Goal: Information Seeking & Learning: Find specific fact

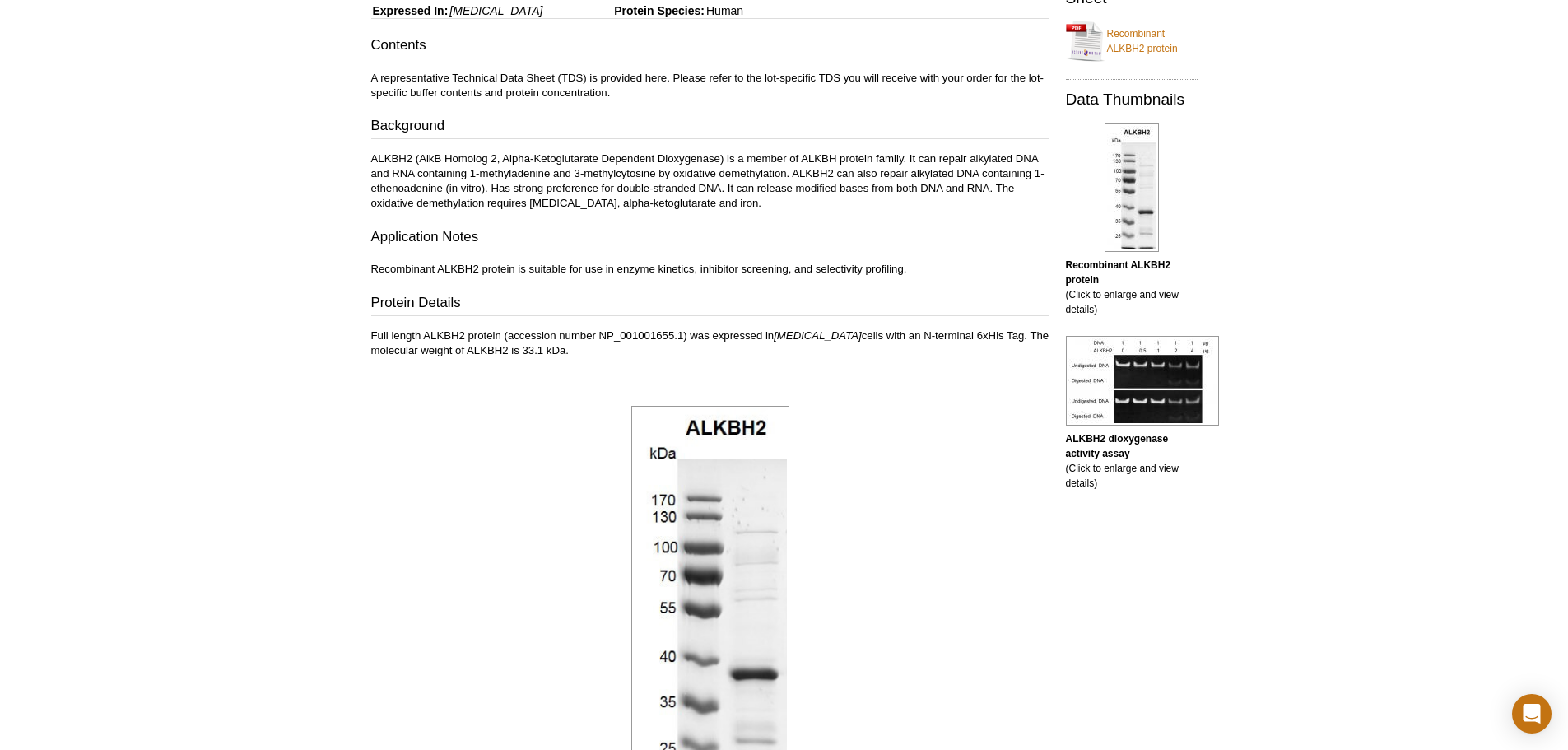
scroll to position [325, 0]
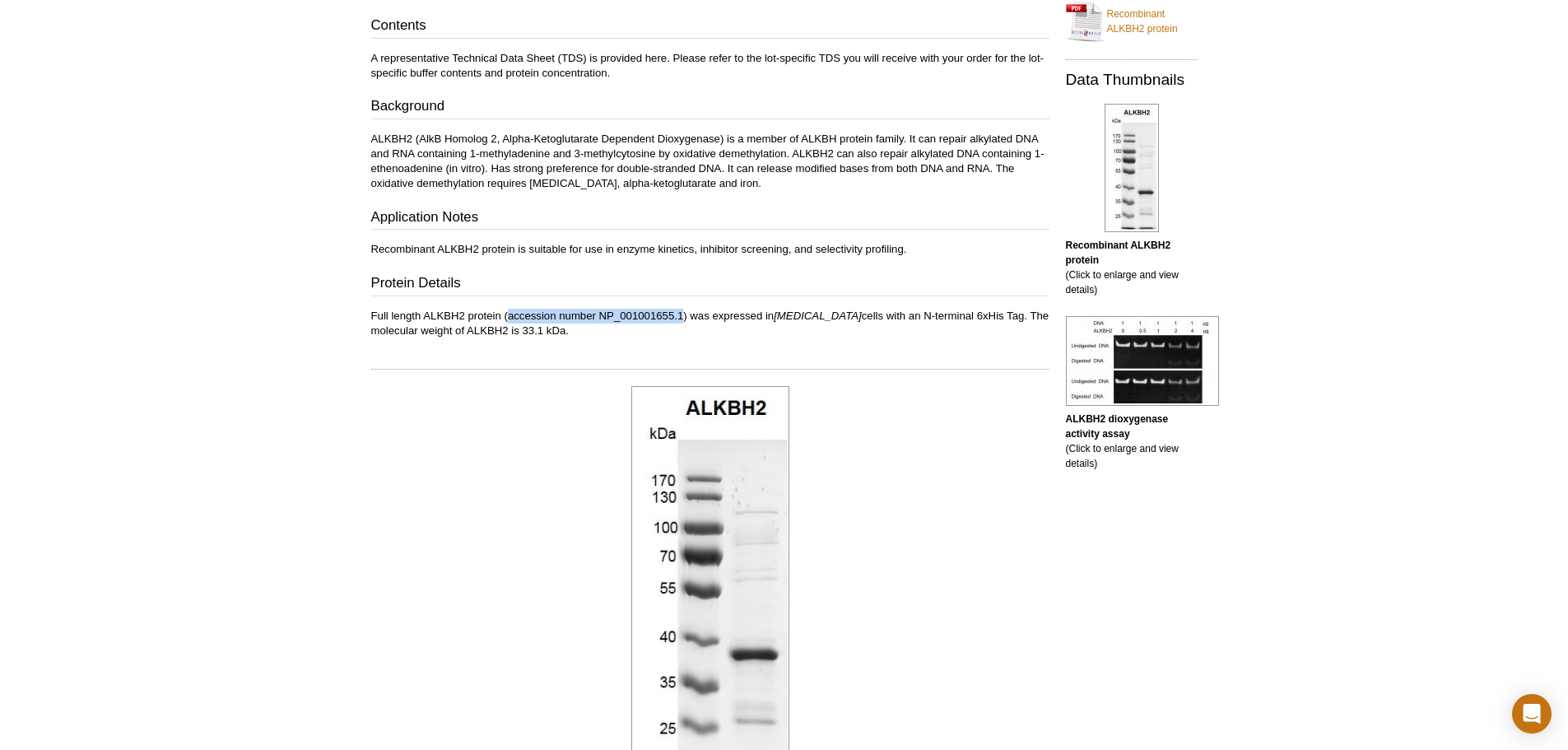
drag, startPoint x: 683, startPoint y: 314, endPoint x: 508, endPoint y: 308, distance: 175.1
click at [508, 308] on p "Full length ALKBH2 protein (accession number NP_001001655.1) was expressed in E…" at bounding box center [711, 323] width 678 height 30
copy p "accession number NP_001001655.1"
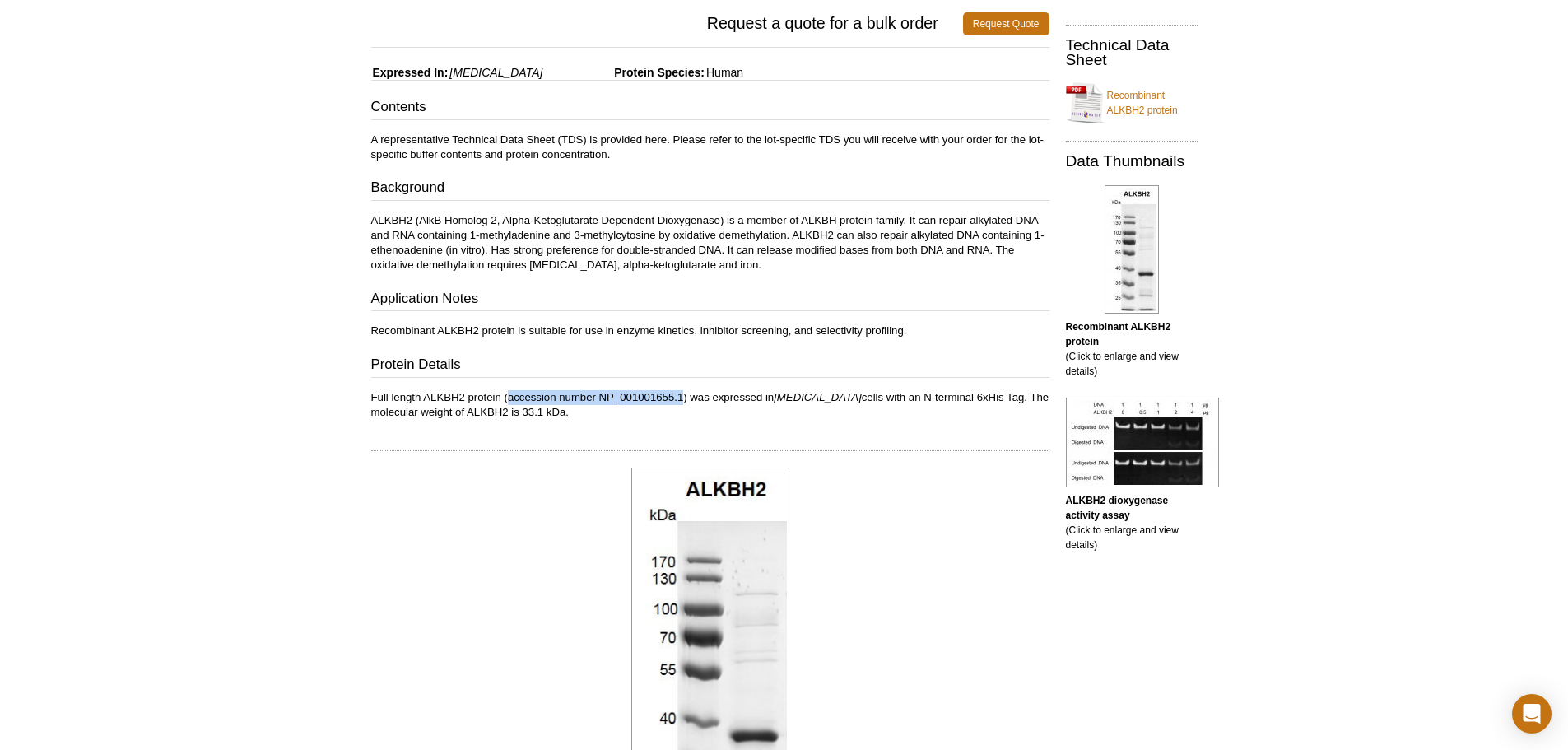
scroll to position [161, 0]
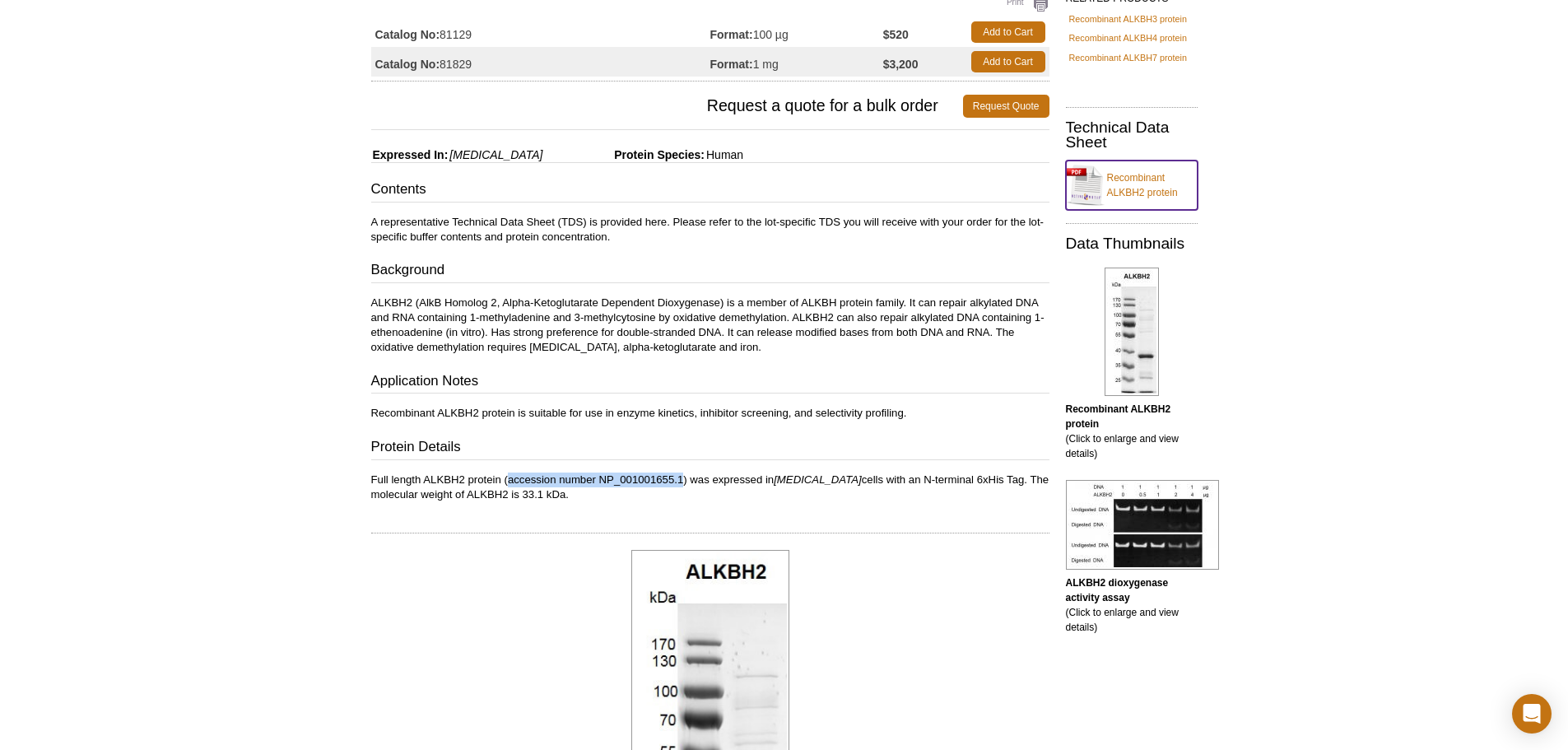
click at [1153, 210] on link "Recombinant ALKBH2 protein" at bounding box center [1132, 185] width 132 height 50
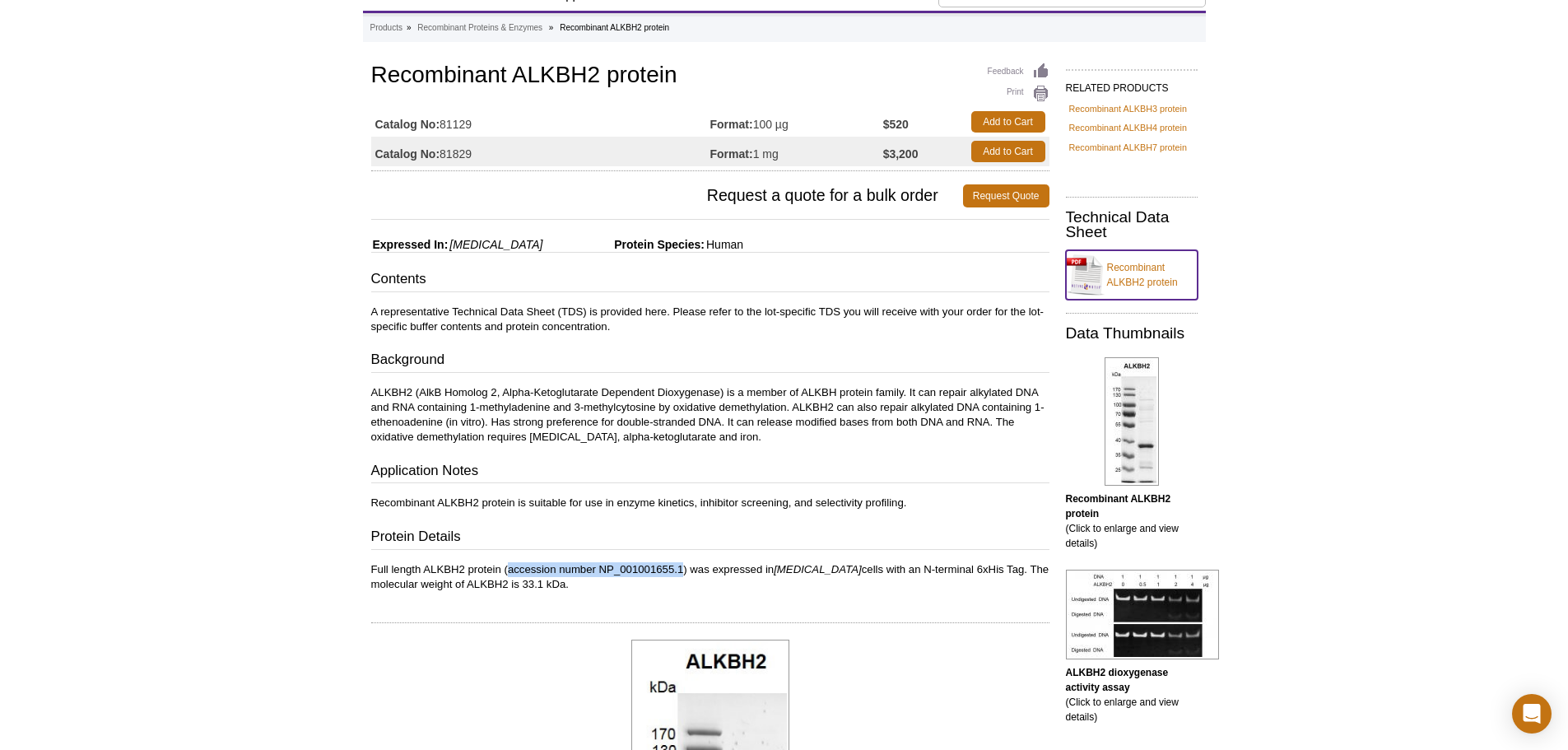
scroll to position [165, 0]
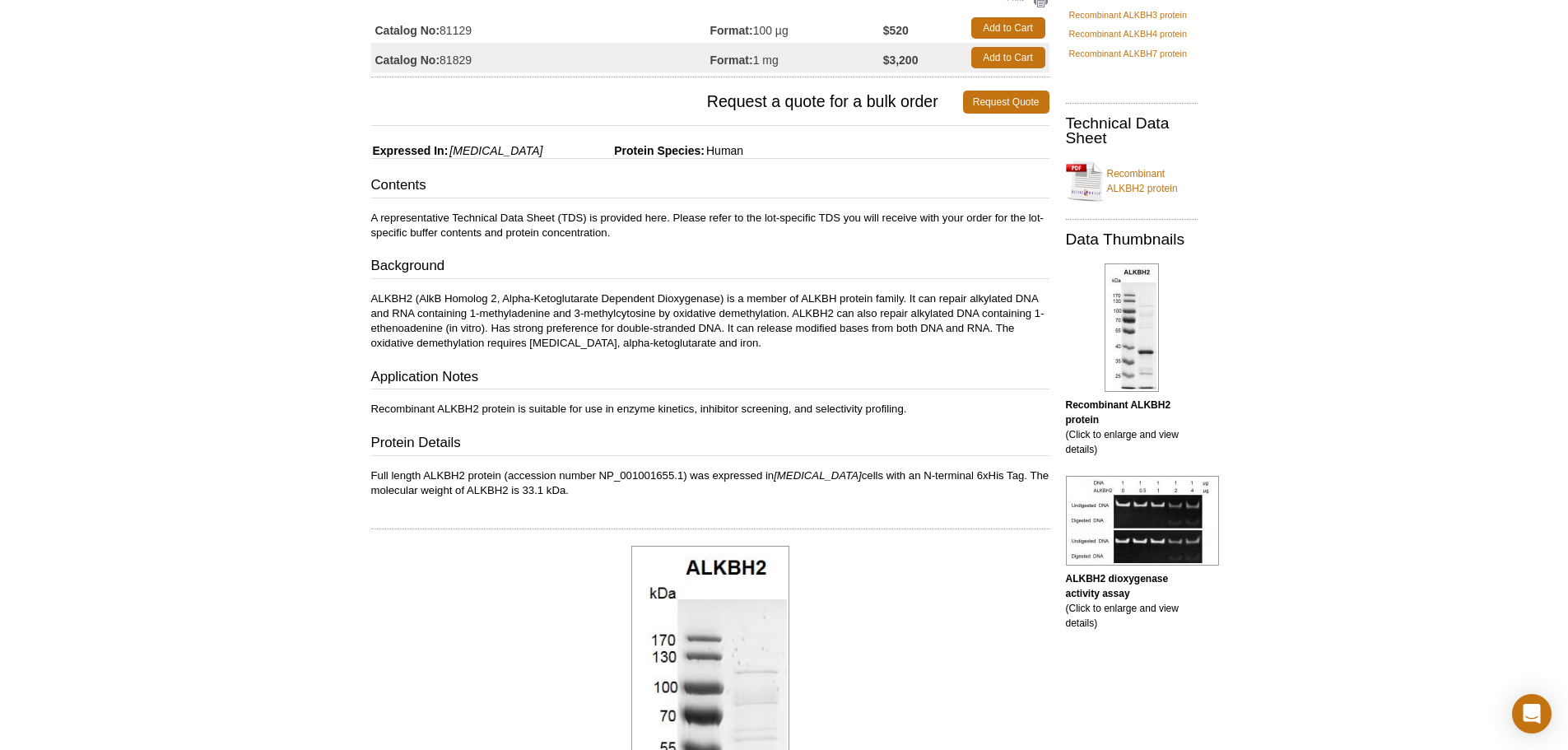
click at [836, 337] on p "ALKBH2 (AlkB Homolog 2, Alpha-Ketoglutarate Dependent Dioxygenase) is a member …" at bounding box center [711, 320] width 678 height 59
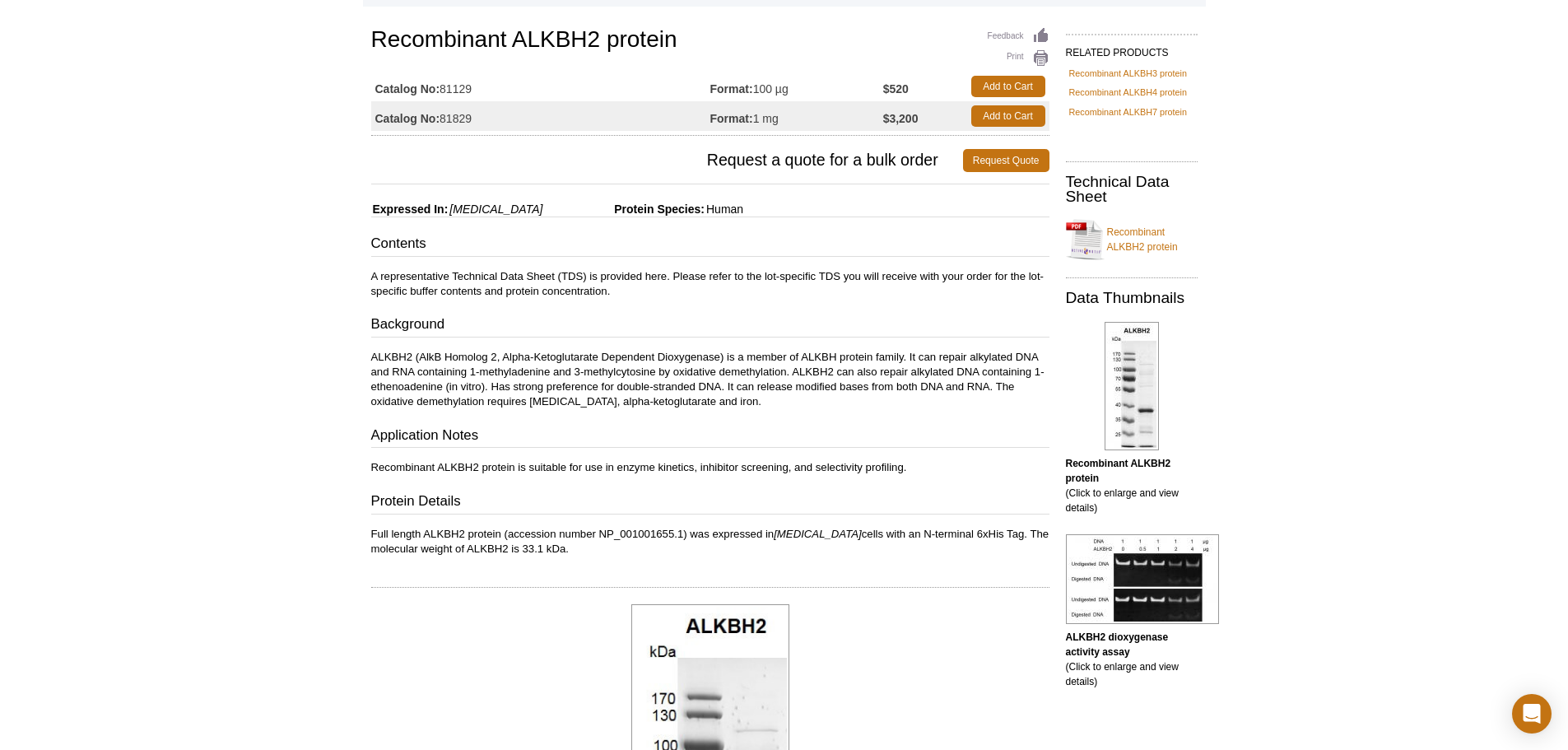
scroll to position [0, 0]
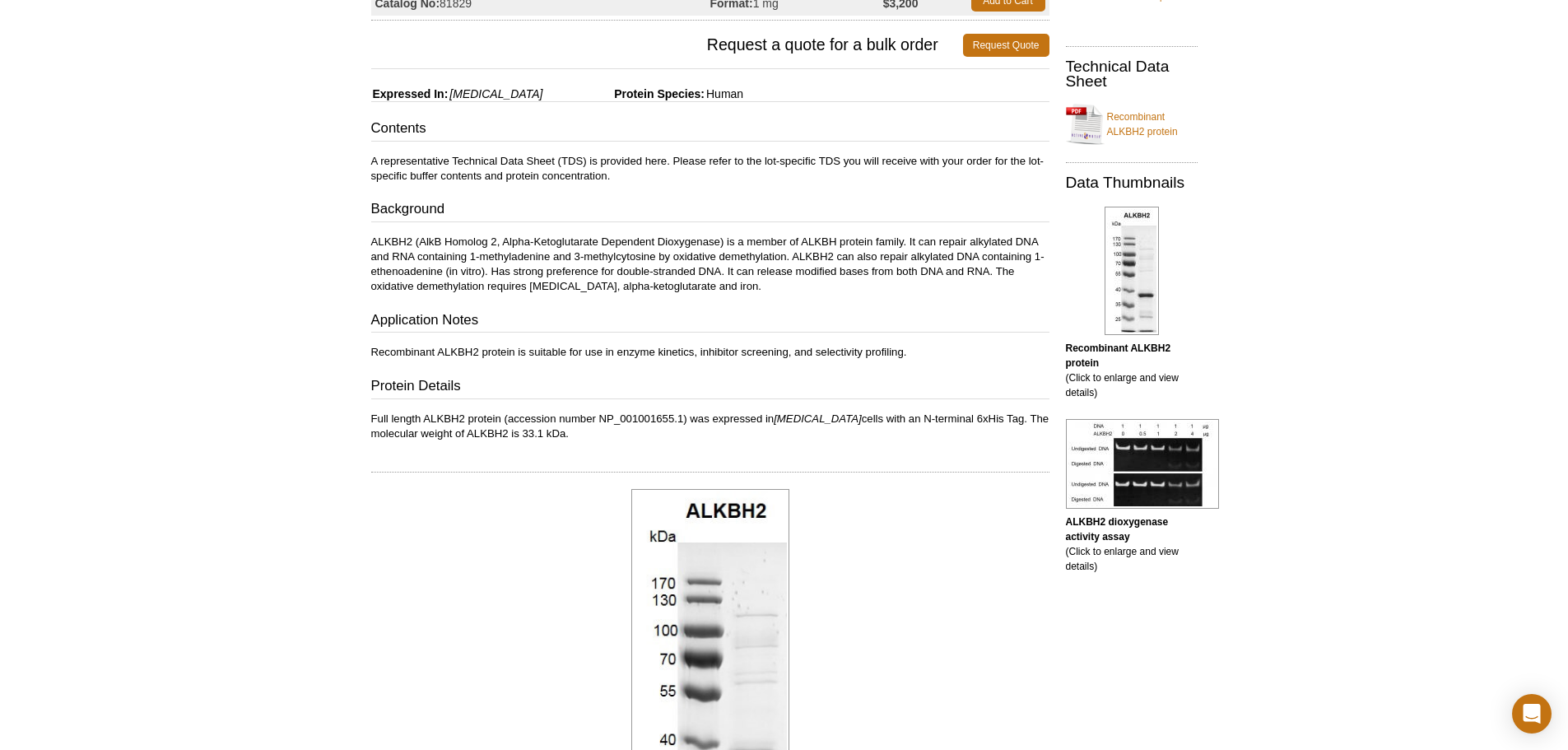
scroll to position [247, 0]
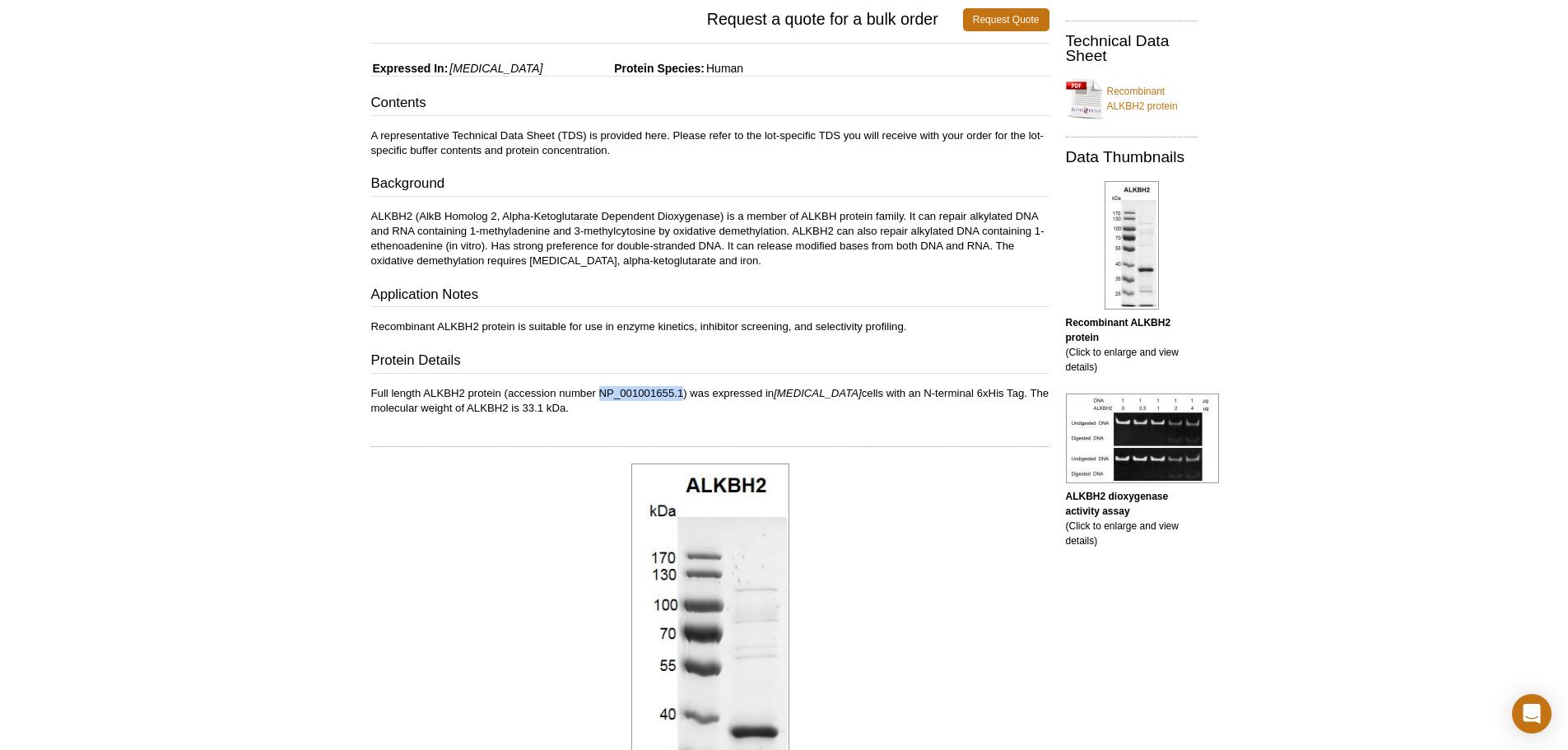
drag, startPoint x: 600, startPoint y: 392, endPoint x: 684, endPoint y: 396, distance: 84.1
click at [684, 396] on p "Full length ALKBH2 protein (accession number NP_001001655.1) was expressed in E…" at bounding box center [711, 401] width 678 height 30
copy p "NP_001001655.1"
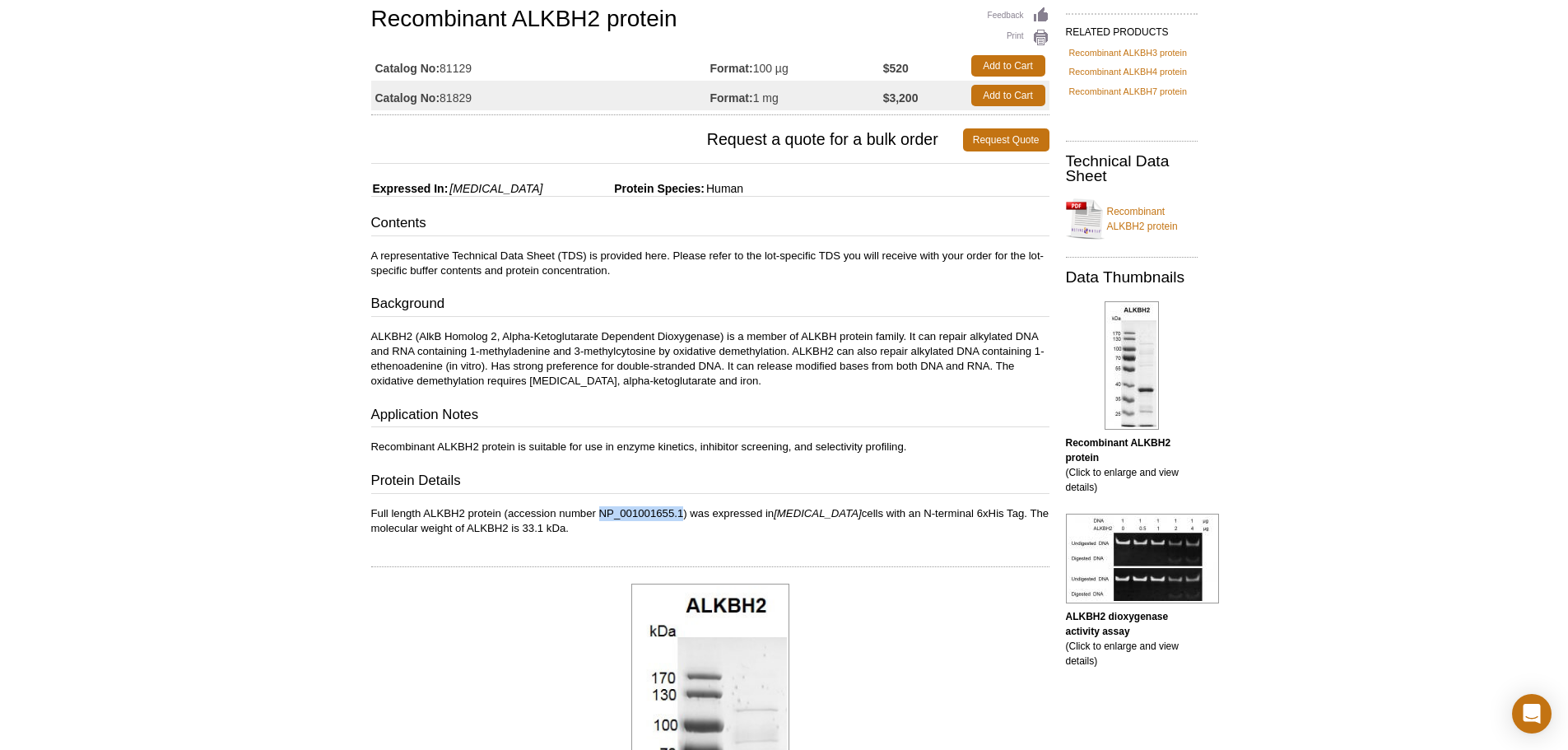
scroll to position [0, 0]
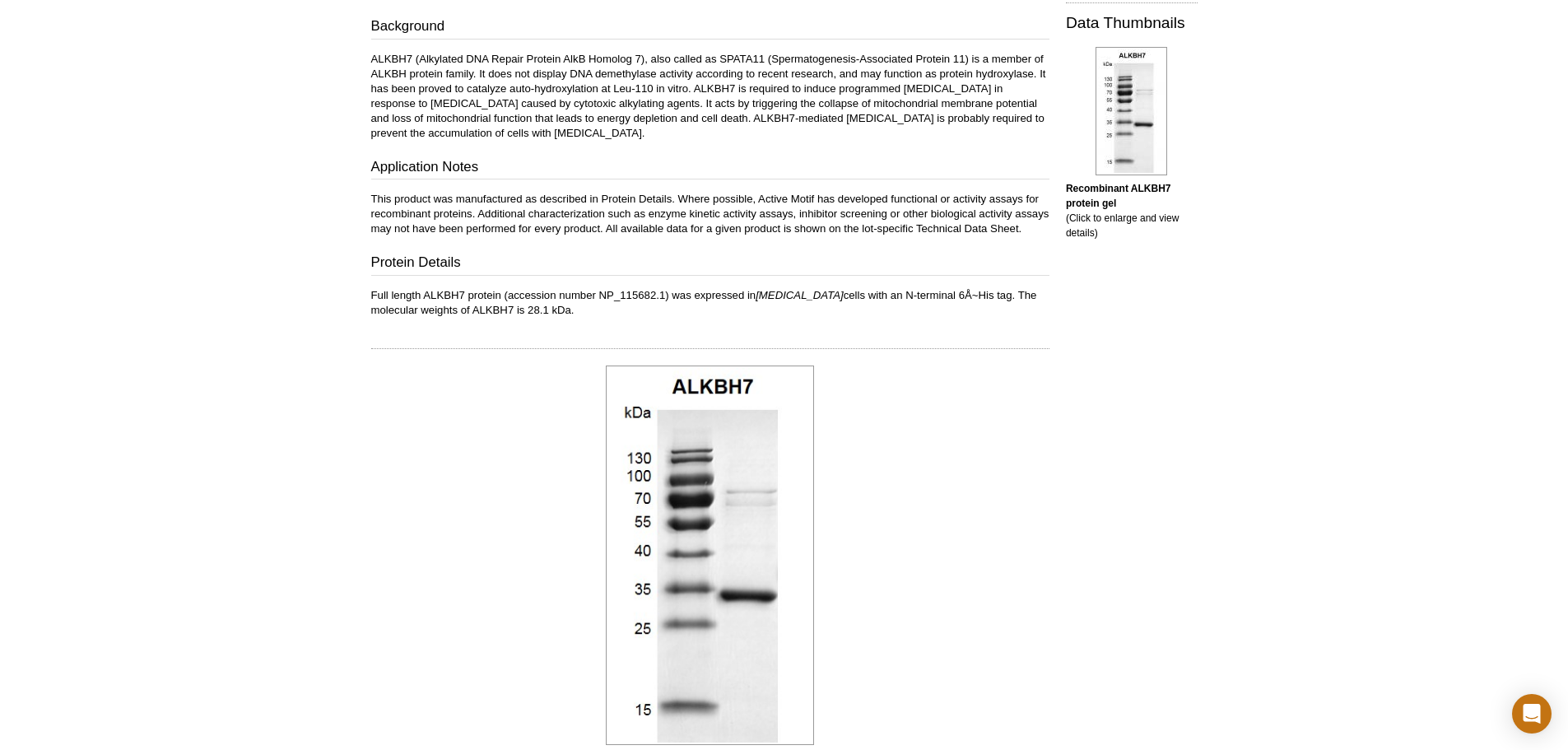
scroll to position [412, 0]
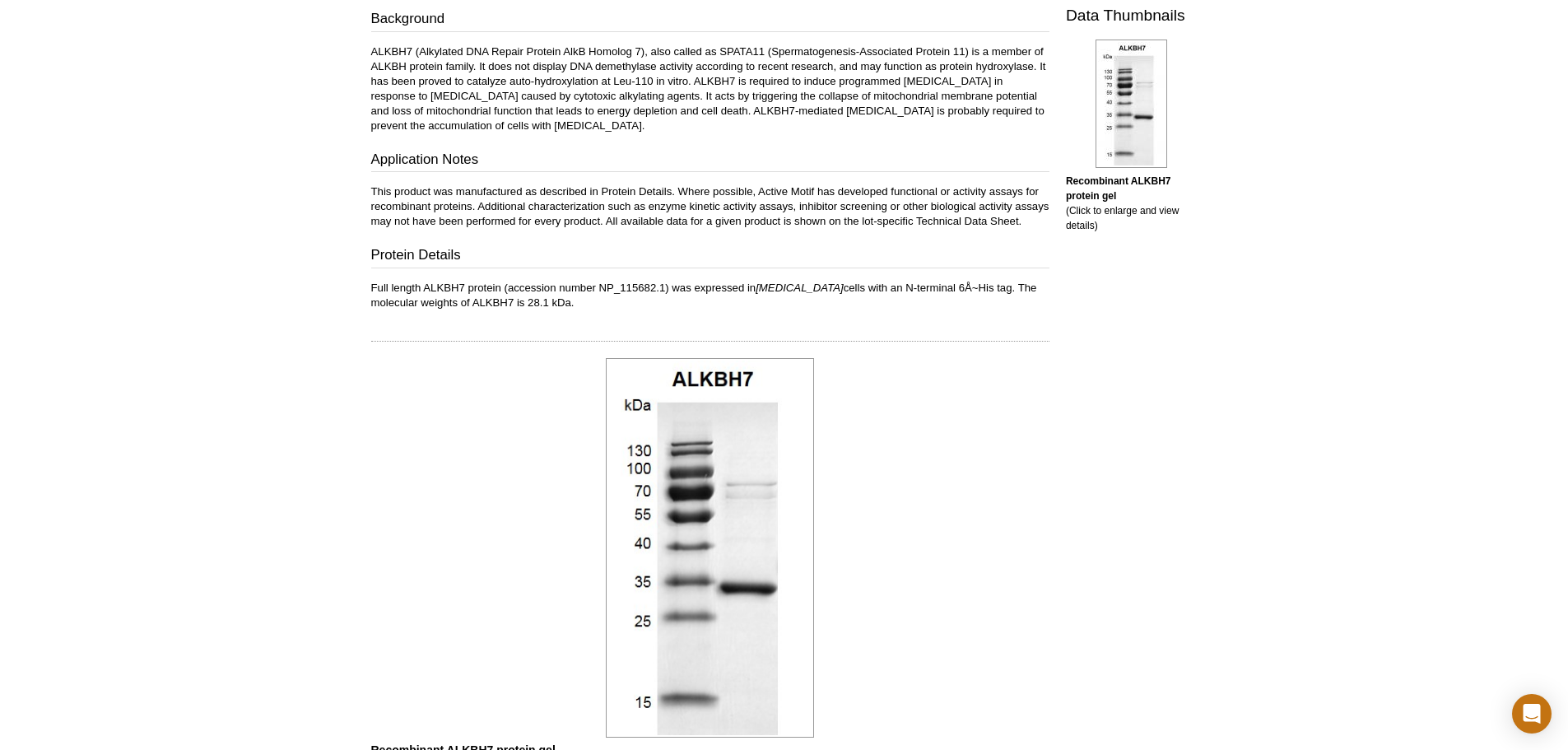
drag, startPoint x: 617, startPoint y: 363, endPoint x: 601, endPoint y: 343, distance: 25.6
click at [601, 342] on div at bounding box center [711, 334] width 678 height 15
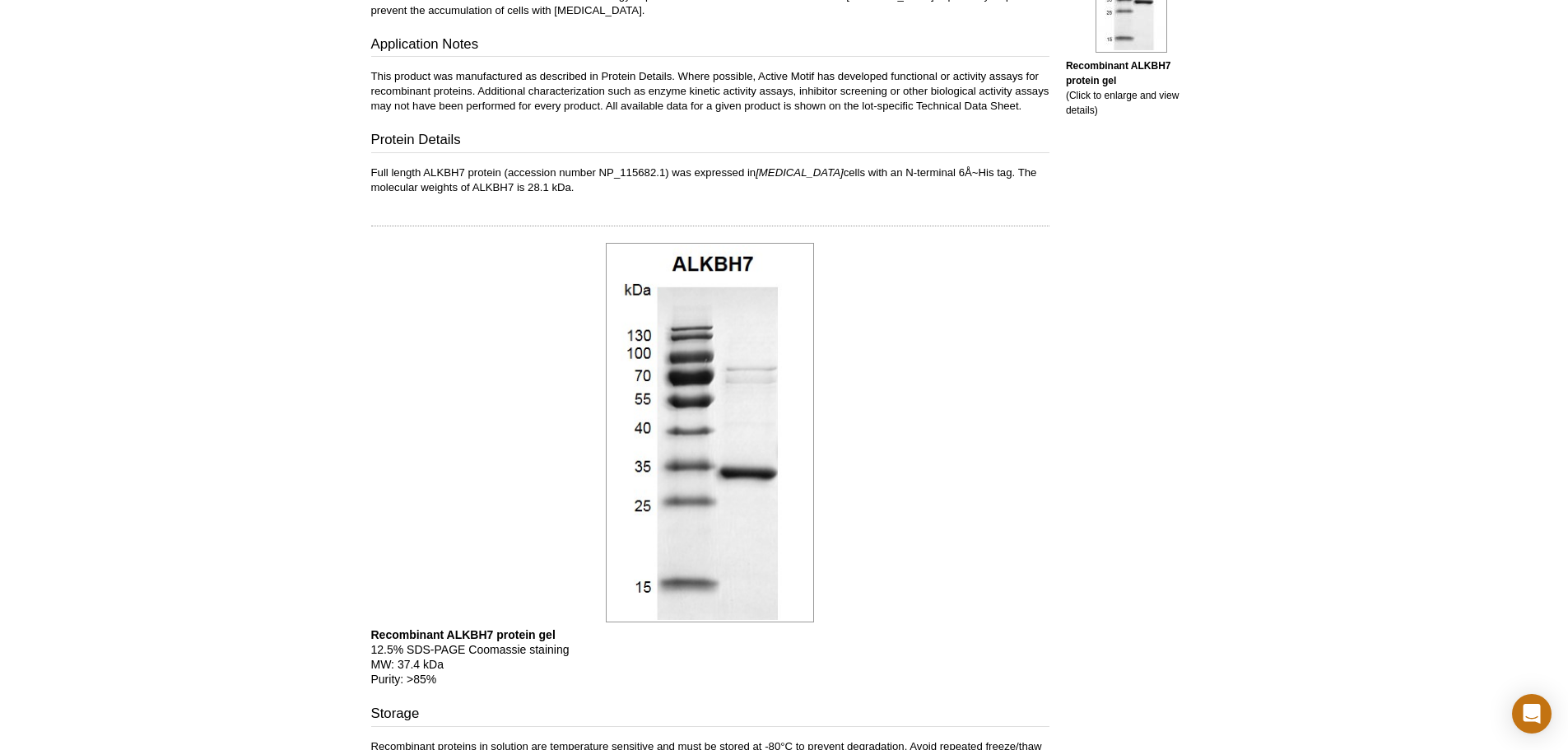
scroll to position [247, 0]
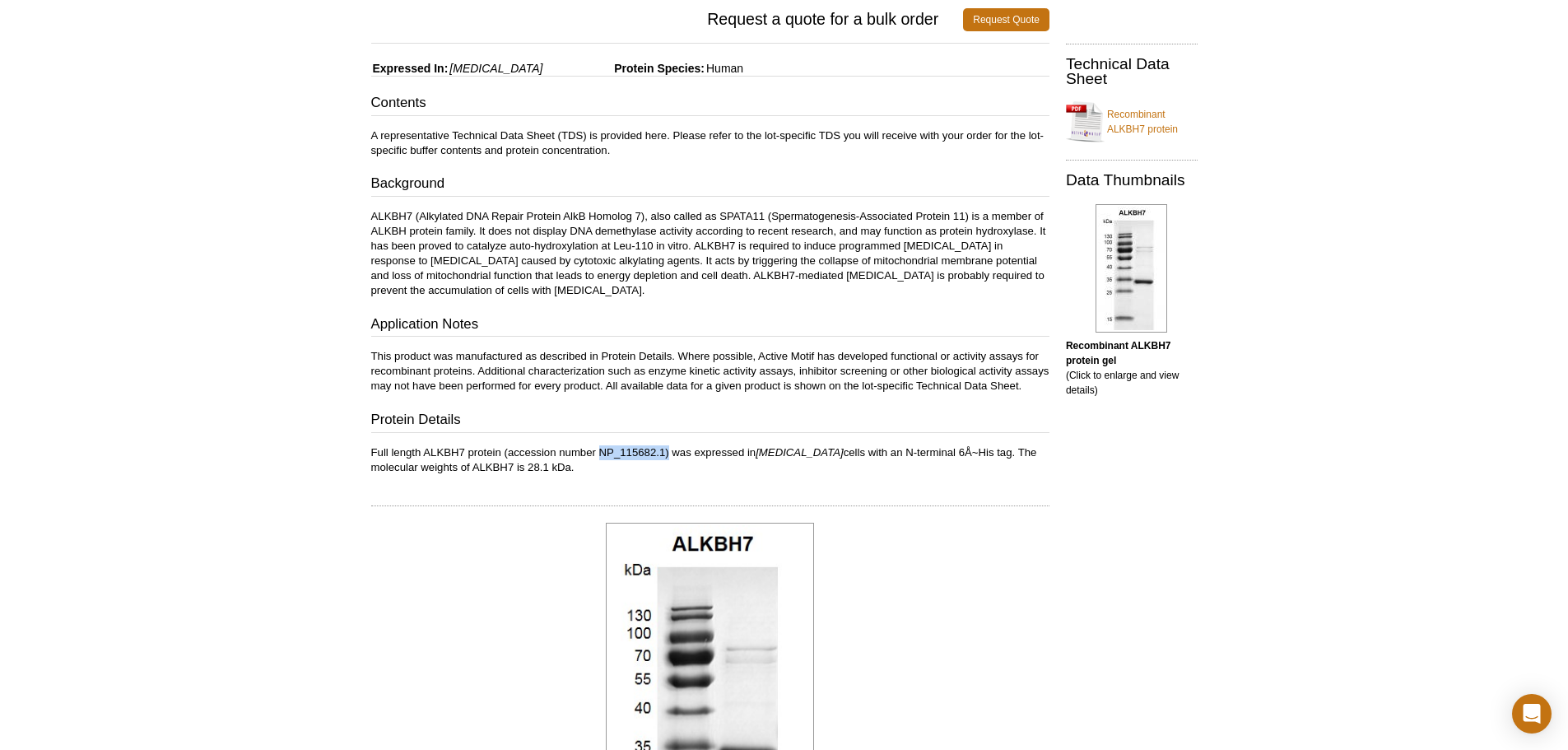
drag, startPoint x: 667, startPoint y: 466, endPoint x: 600, endPoint y: 465, distance: 67.0
click at [600, 465] on p "Full length ALKBH7 protein (accession number NP_115682.1) was expressed in [MED…" at bounding box center [711, 460] width 678 height 30
copy p "NP_115682.1)"
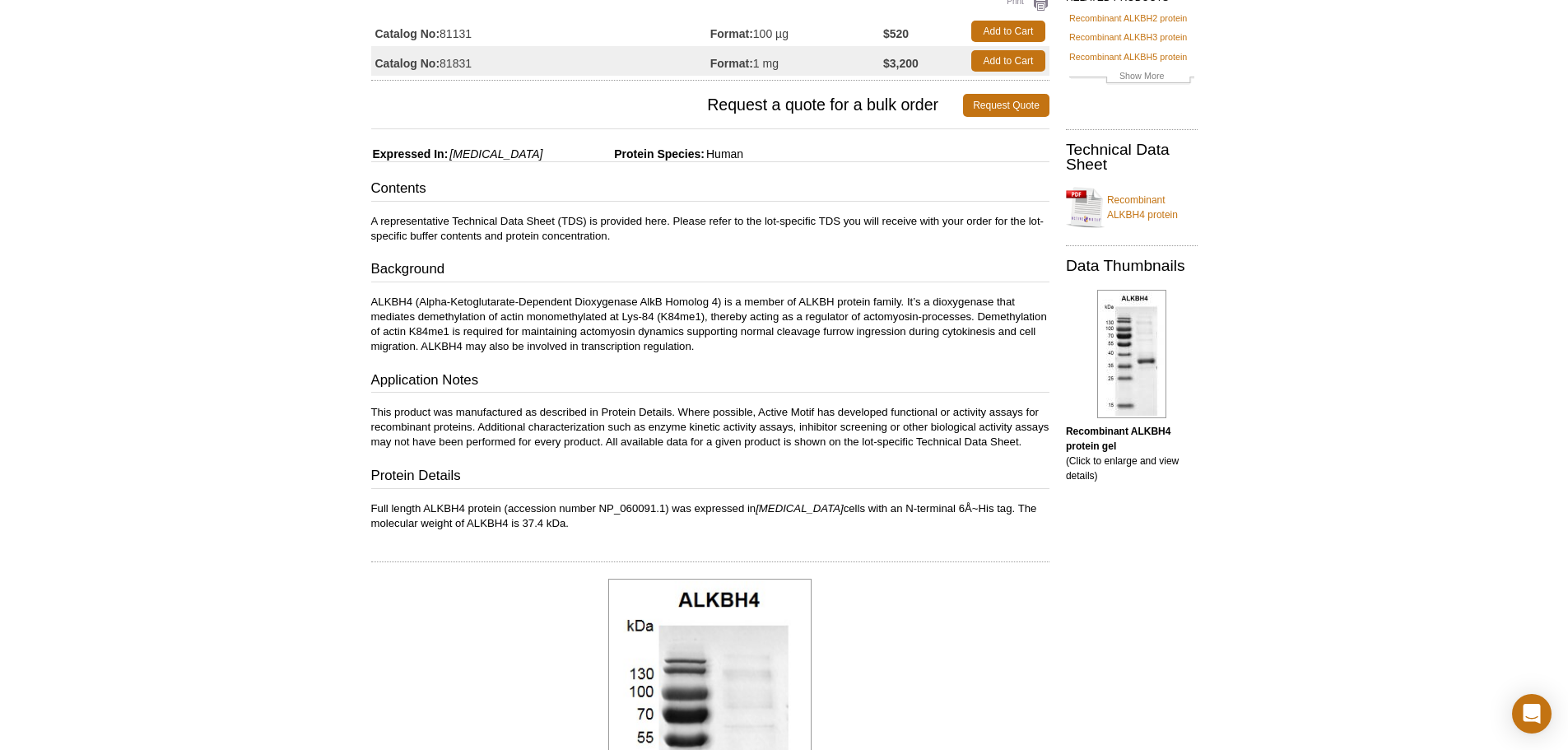
scroll to position [165, 0]
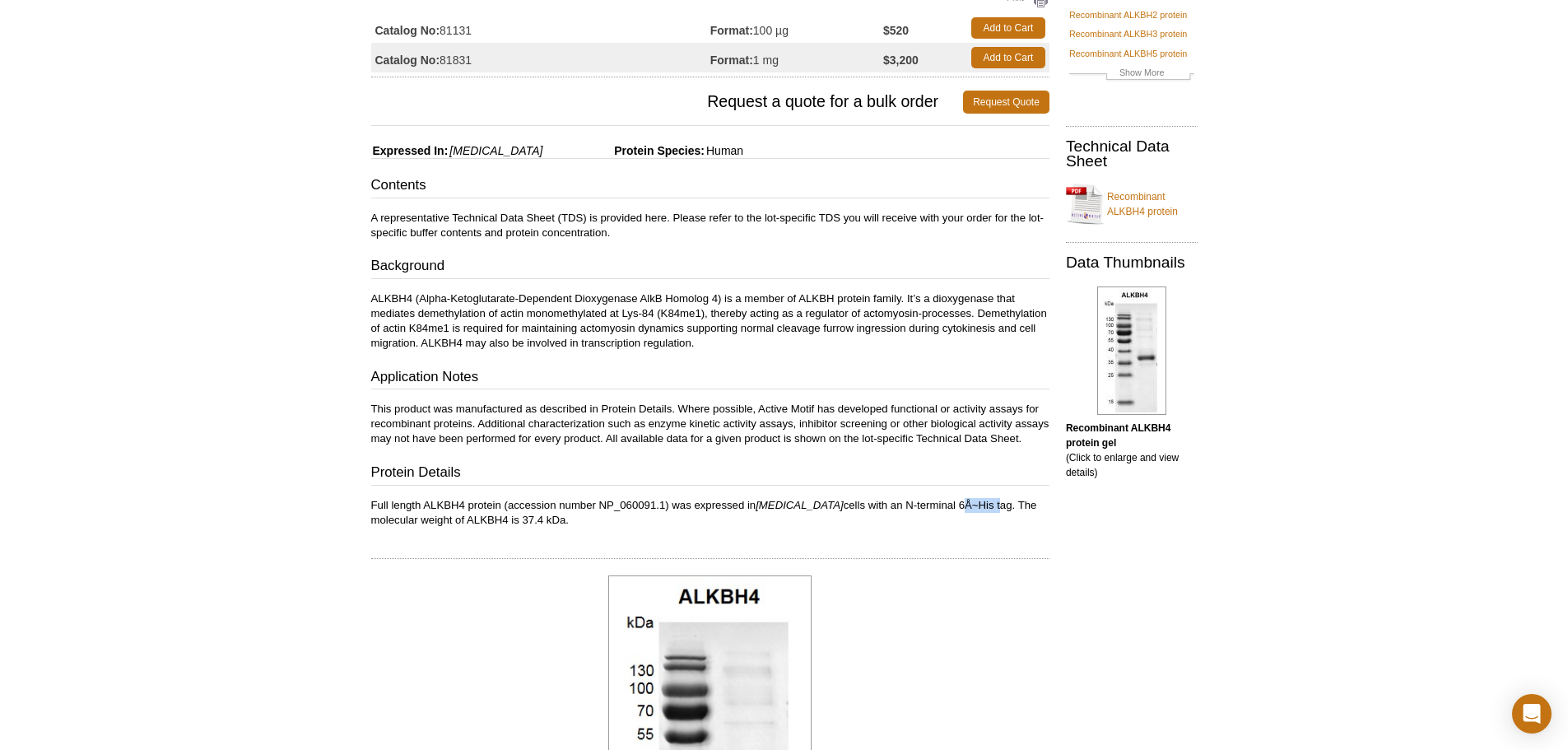
drag, startPoint x: 904, startPoint y: 521, endPoint x: 943, endPoint y: 520, distance: 39.0
click at [943, 520] on p "Full length ALKBH4 protein (accession number NP_060091.1) was expressed in E.co…" at bounding box center [711, 513] width 678 height 30
drag, startPoint x: 848, startPoint y: 521, endPoint x: 957, endPoint y: 519, distance: 109.0
click at [957, 519] on p "Full length ALKBH4 protein (accession number NP_060091.1) was expressed in E.co…" at bounding box center [711, 513] width 678 height 30
copy p "N-terminal 6Å~His tag"
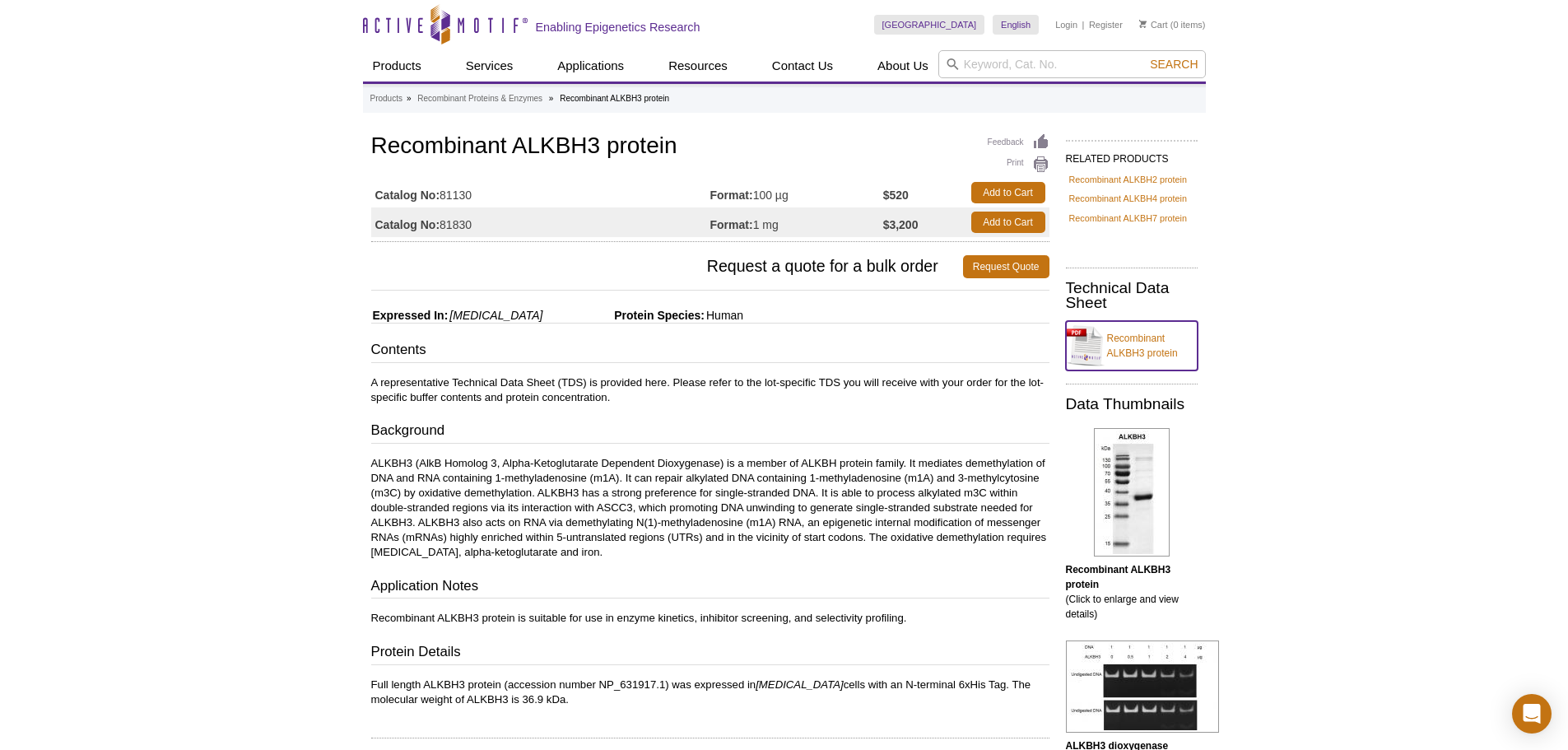
click at [1144, 371] on link "Recombinant ALKBH3 protein" at bounding box center [1132, 346] width 132 height 50
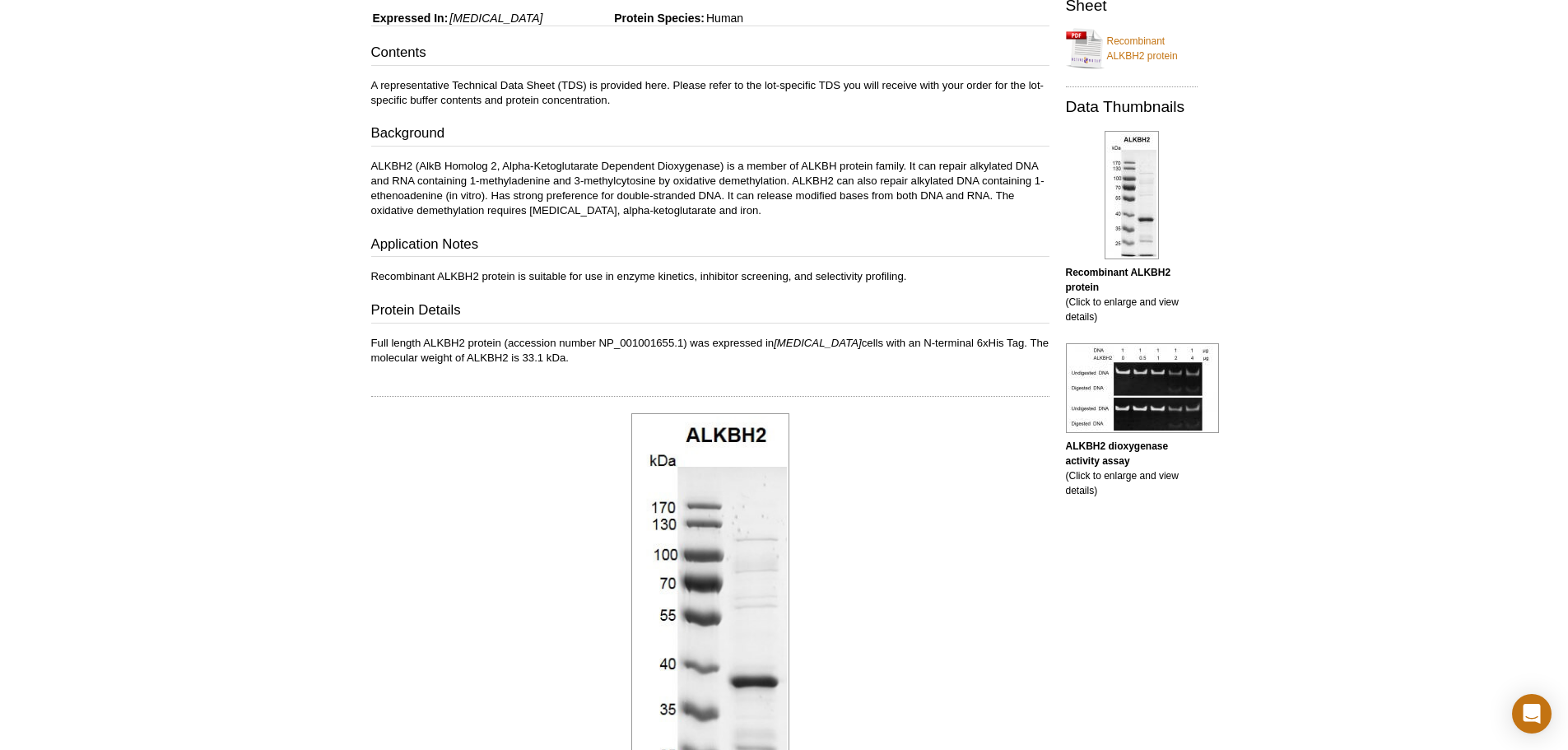
scroll to position [79, 0]
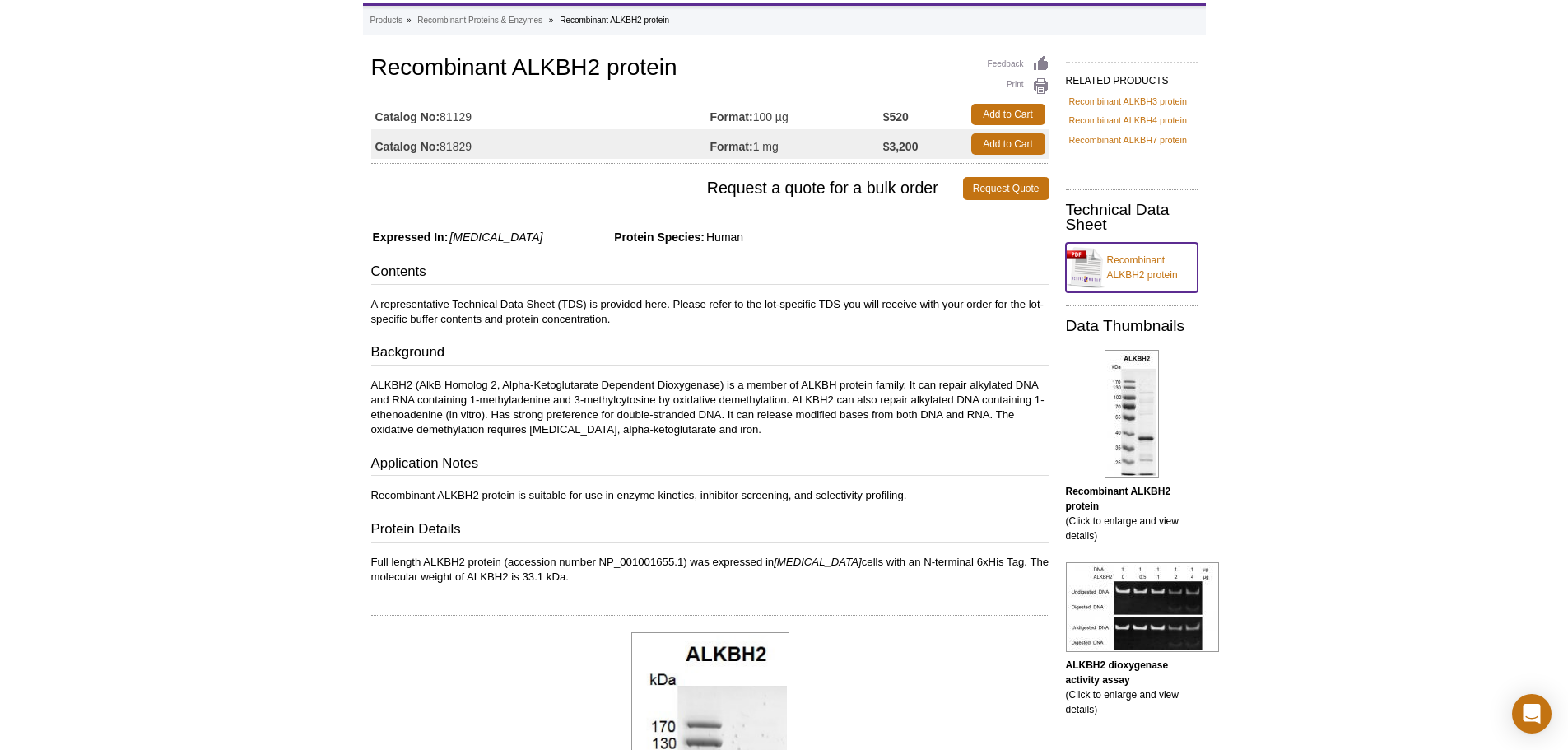
click at [1140, 292] on link "Recombinant ALKBH2 protein" at bounding box center [1132, 267] width 132 height 50
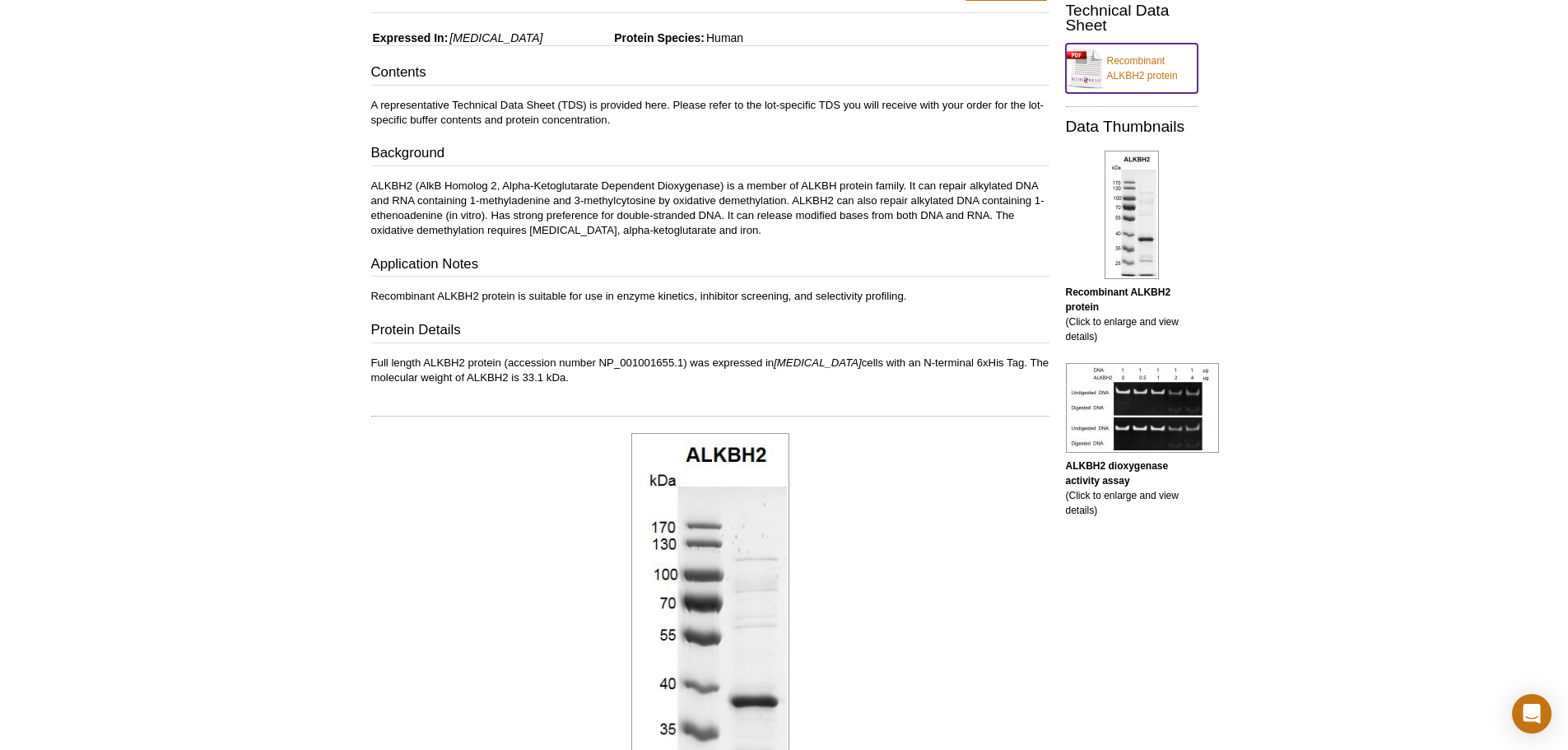
scroll to position [0, 0]
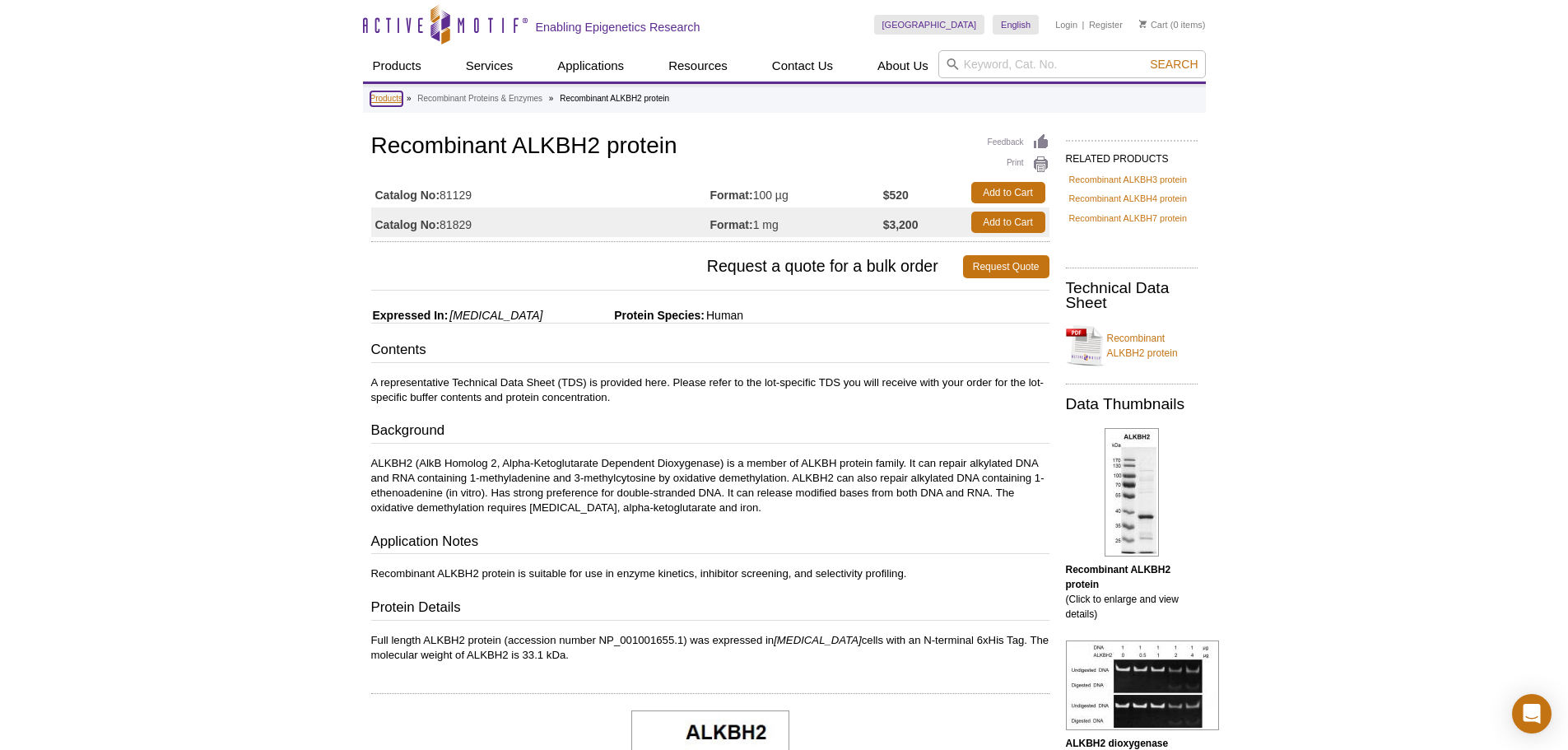
click at [402, 95] on link "Products" at bounding box center [387, 98] width 32 height 15
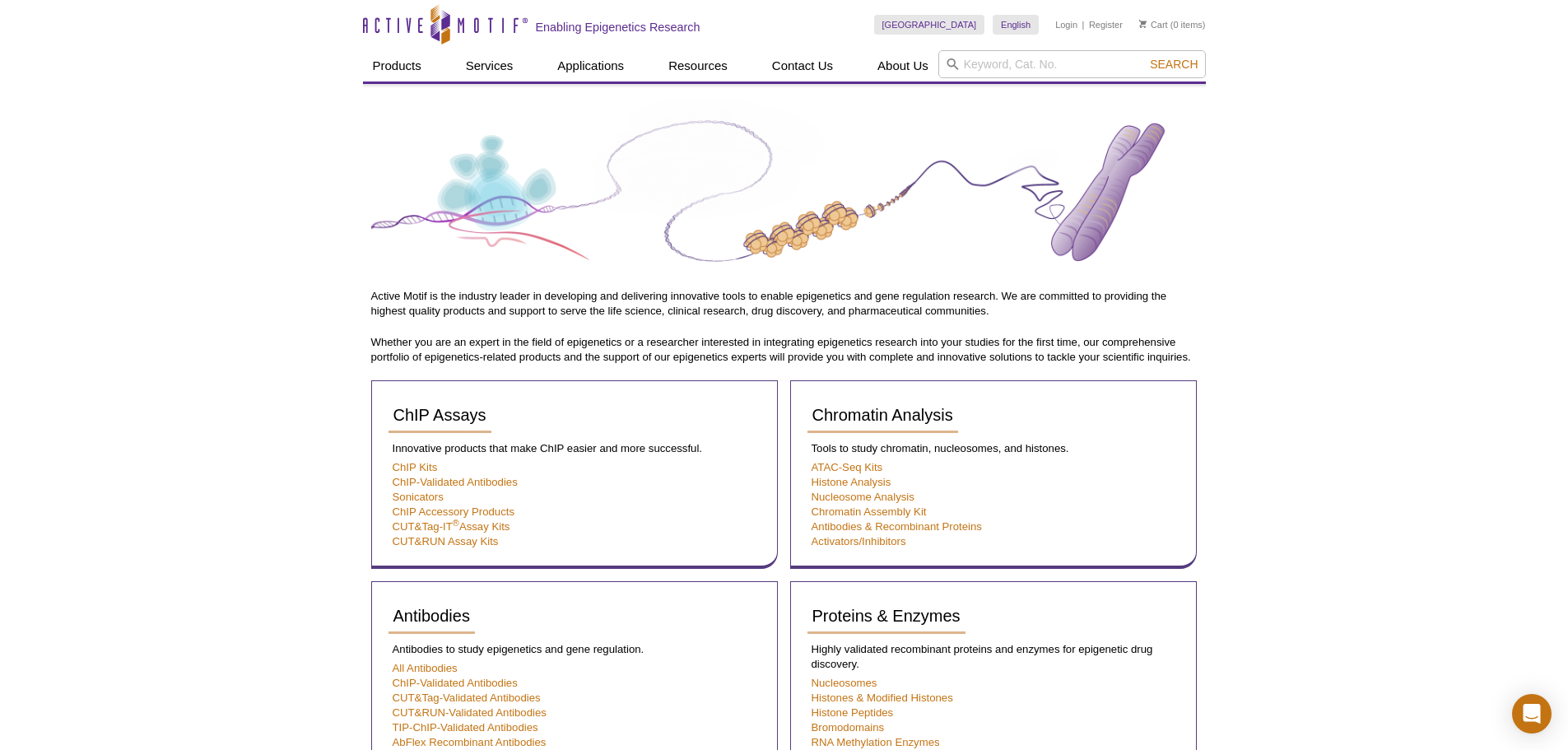
drag, startPoint x: 0, startPoint y: 0, endPoint x: 1340, endPoint y: 442, distance: 1411.0
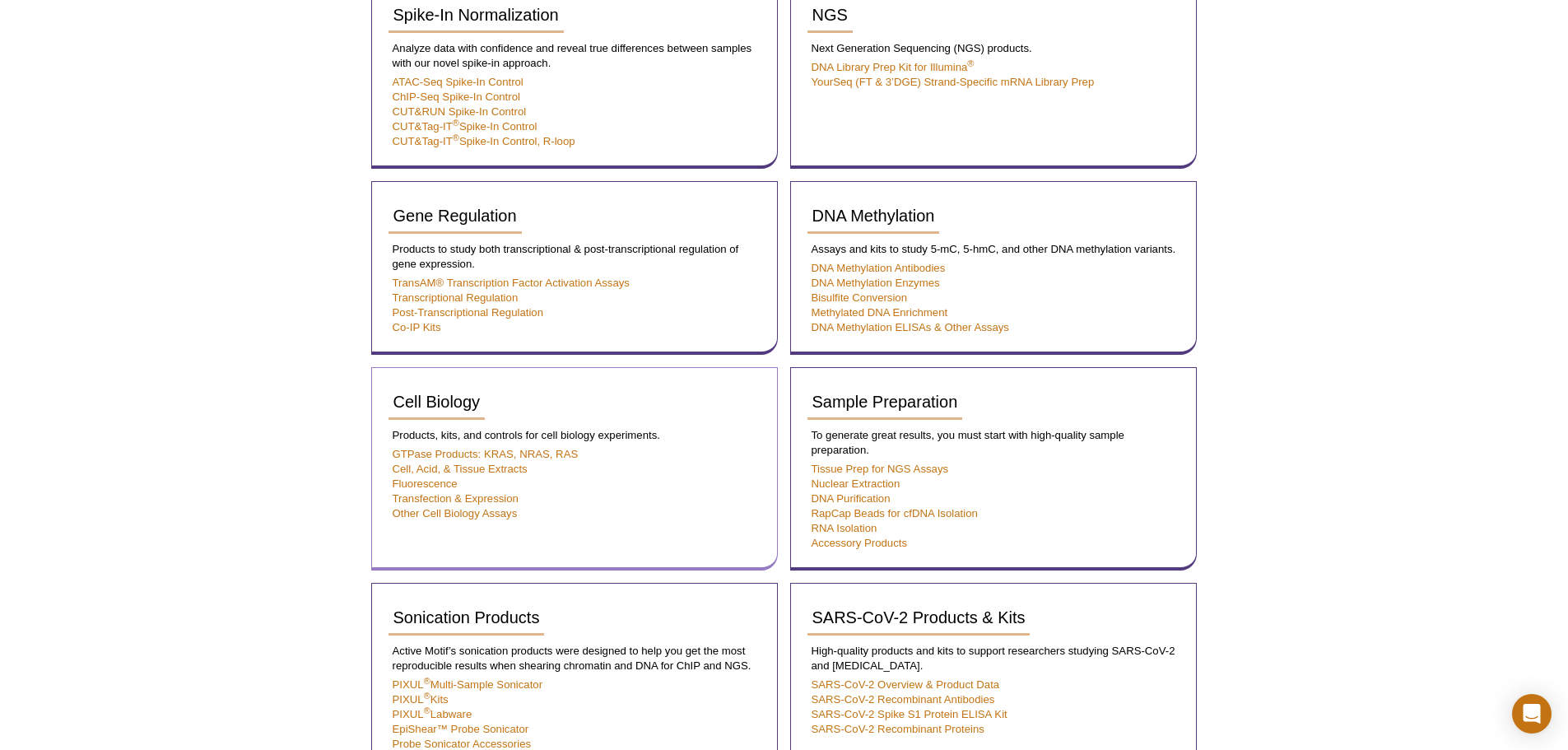
scroll to position [905, 0]
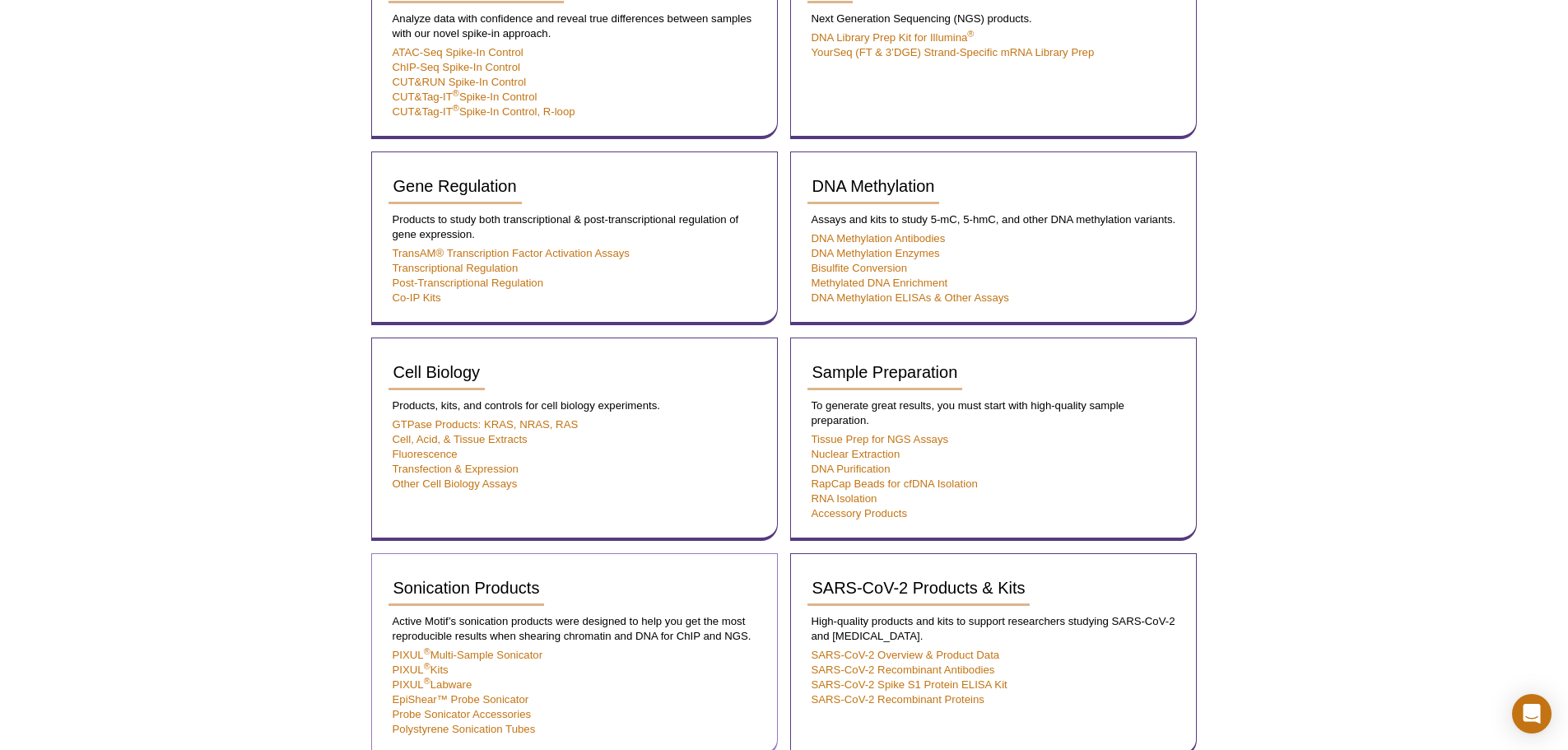
click at [647, 589] on div "Sonication Products" at bounding box center [575, 595] width 372 height 48
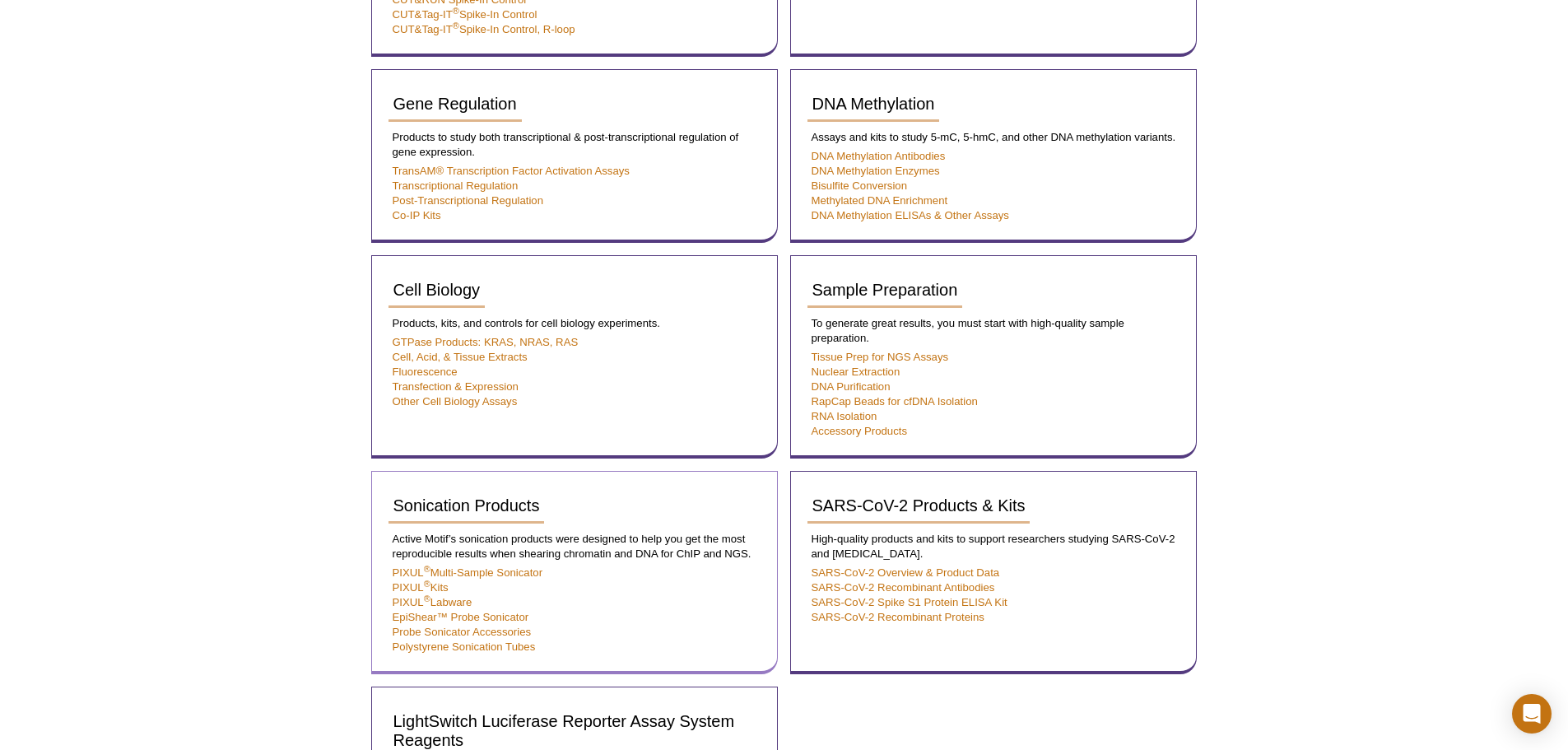
scroll to position [0, 0]
